Goal: Information Seeking & Learning: Check status

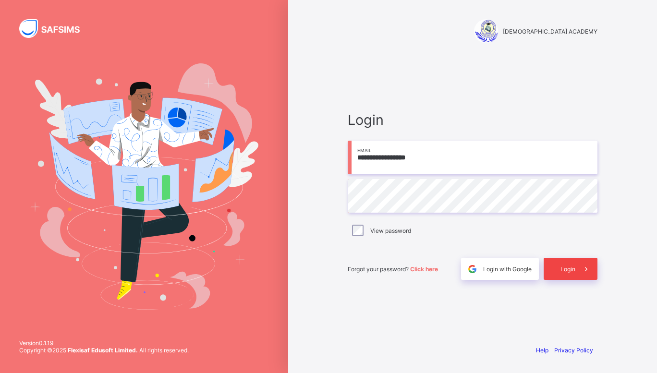
click at [581, 274] on span at bounding box center [586, 269] width 22 height 22
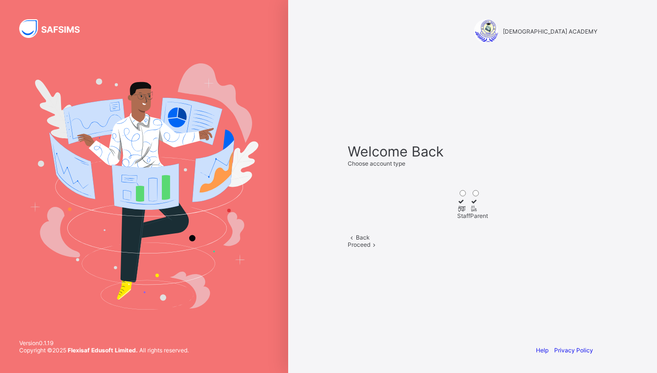
click at [457, 205] on icon at bounding box center [461, 208] width 8 height 7
click at [378, 248] on icon at bounding box center [374, 244] width 8 height 7
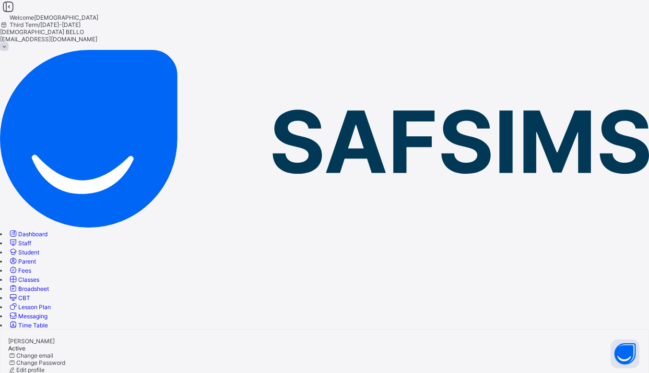
click at [31, 267] on link "Fees" at bounding box center [19, 270] width 23 height 7
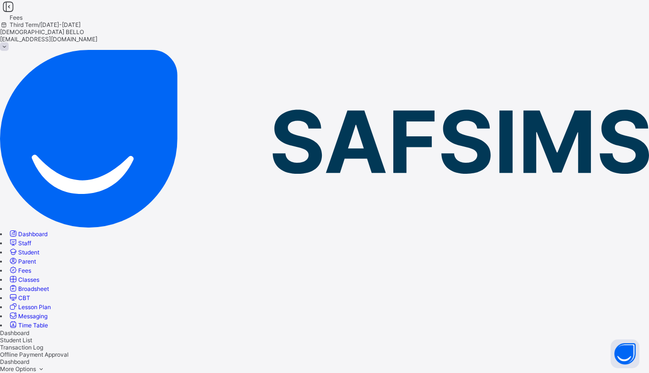
click at [192, 336] on div "Student List" at bounding box center [324, 339] width 649 height 7
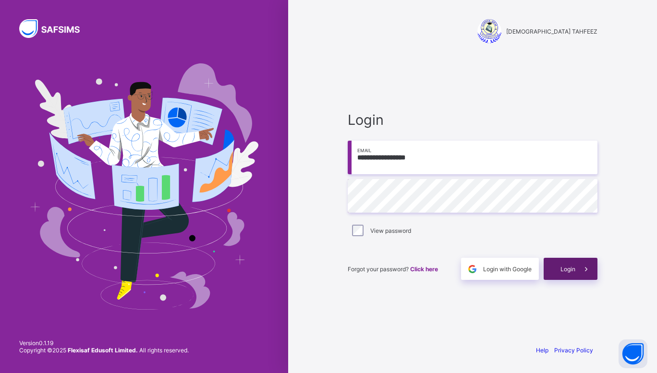
click at [561, 261] on div "Login" at bounding box center [570, 269] width 54 height 22
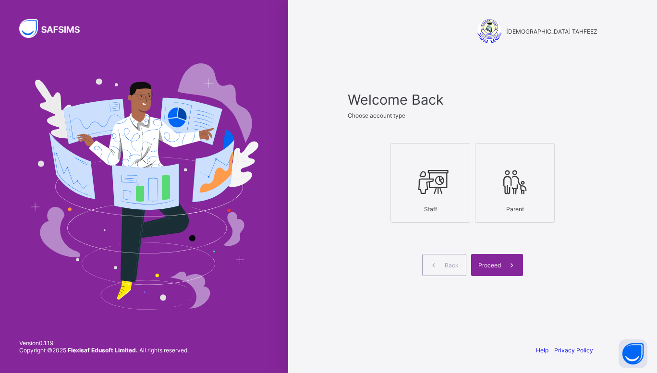
click at [438, 185] on icon at bounding box center [430, 181] width 34 height 29
click at [492, 258] on div "Proceed" at bounding box center [497, 265] width 52 height 22
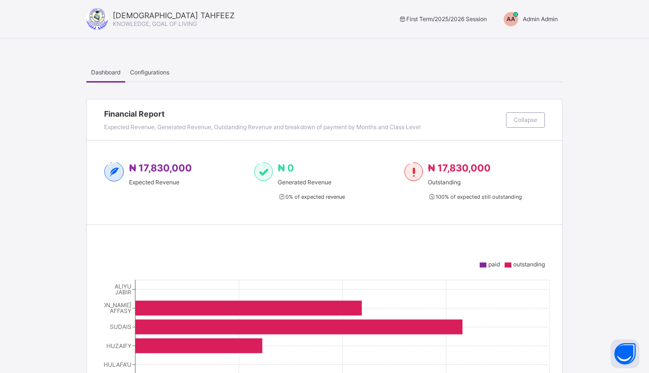
click at [541, 19] on span "Admin Admin" at bounding box center [540, 18] width 35 height 7
click at [532, 39] on span "Switch to Admin View" at bounding box center [522, 41] width 73 height 11
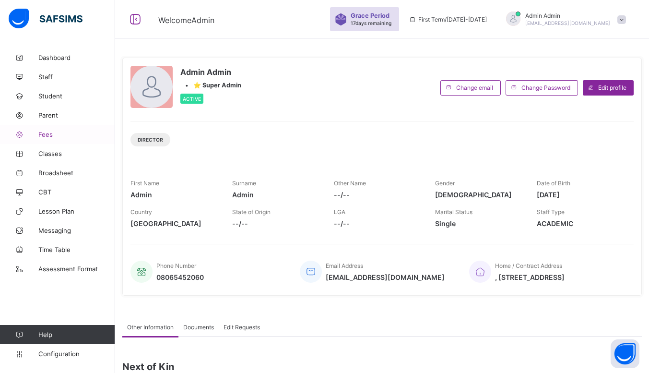
click at [53, 132] on span "Fees" at bounding box center [76, 135] width 77 height 8
